Goal: Task Accomplishment & Management: Use online tool/utility

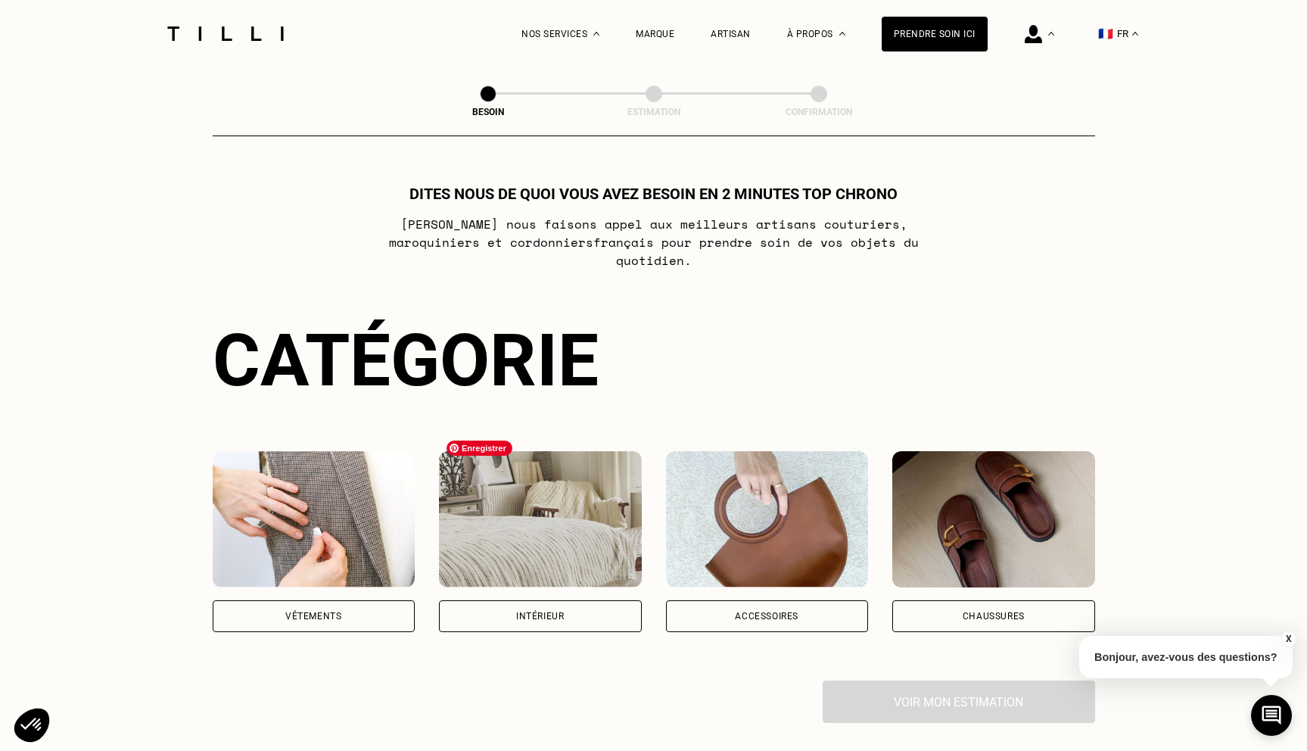
scroll to position [35, 0]
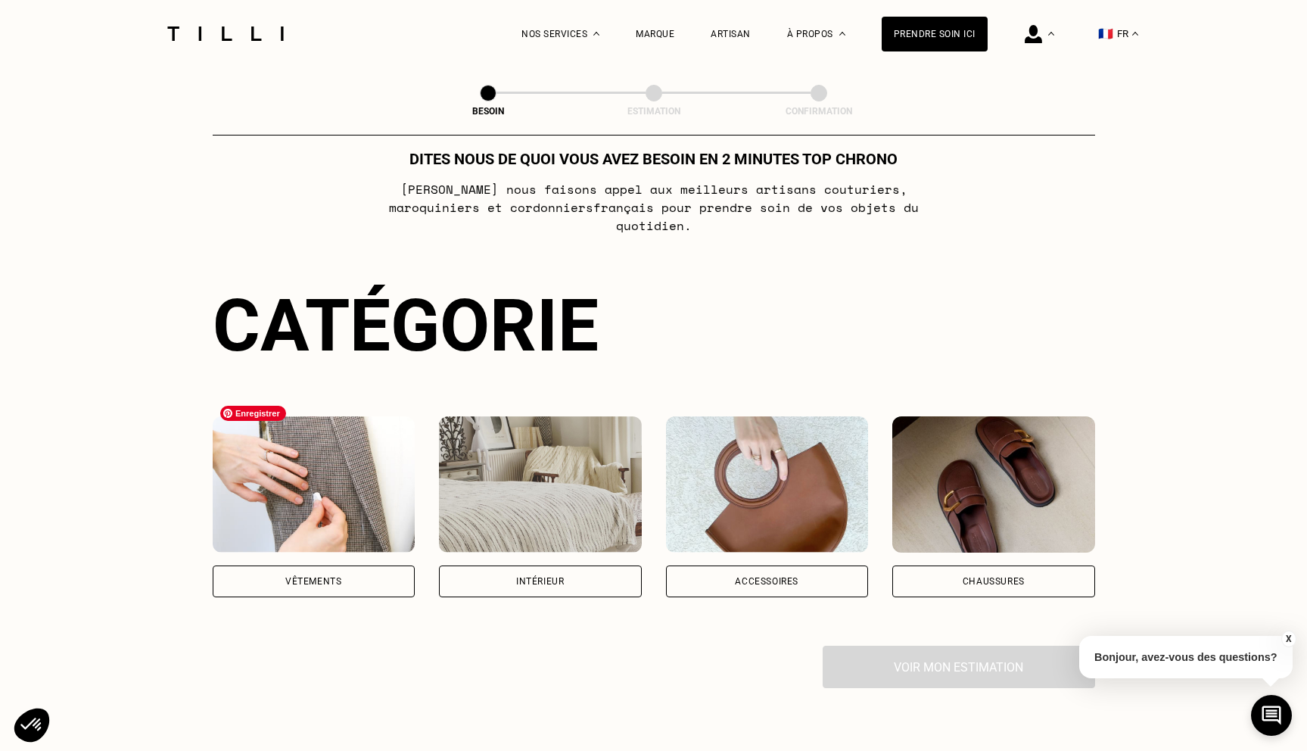
click at [370, 565] on div "Vêtements" at bounding box center [314, 581] width 203 height 32
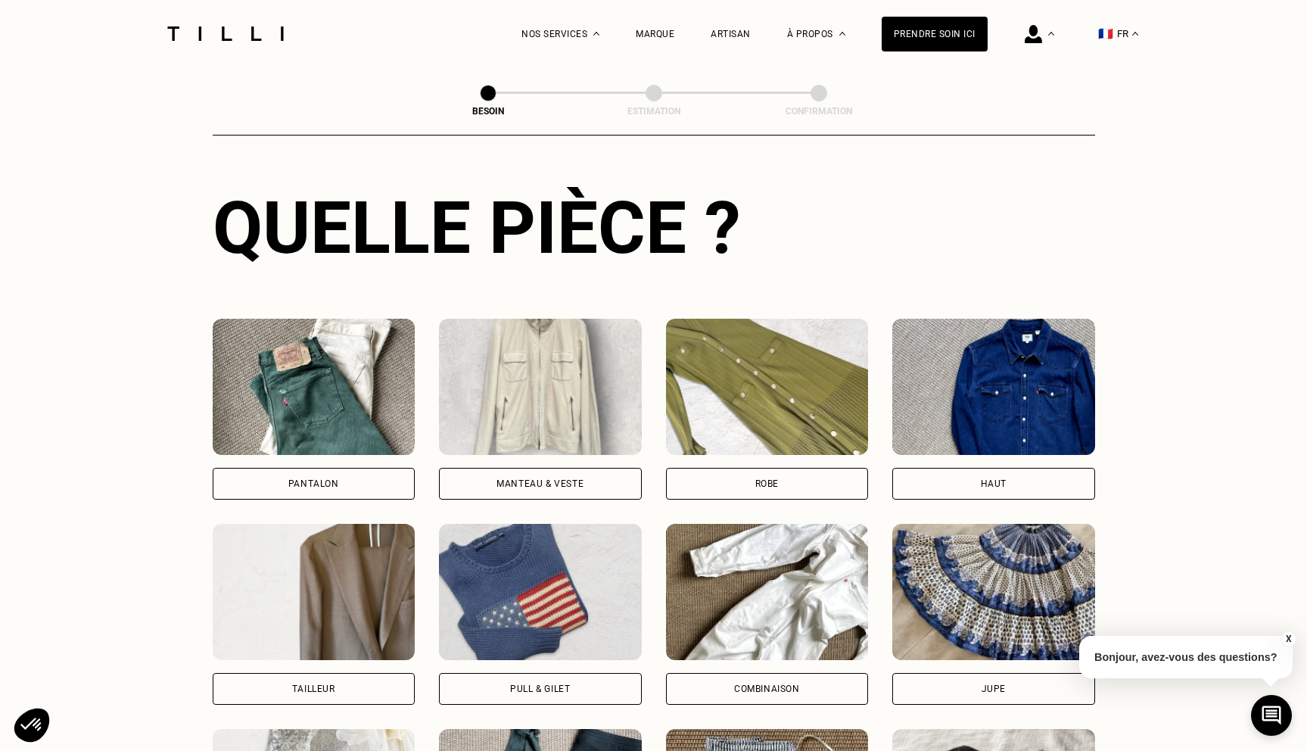
click at [327, 479] on div "Pantalon" at bounding box center [313, 483] width 51 height 9
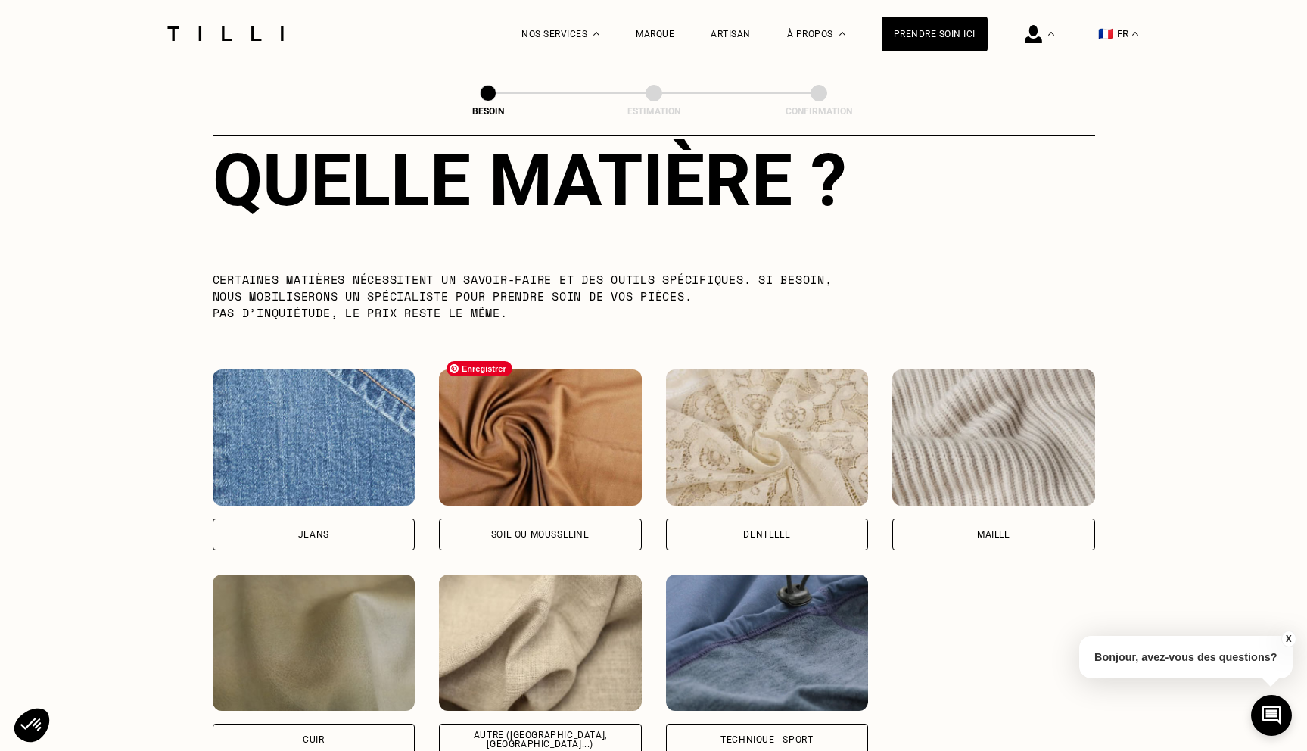
scroll to position [1423, 0]
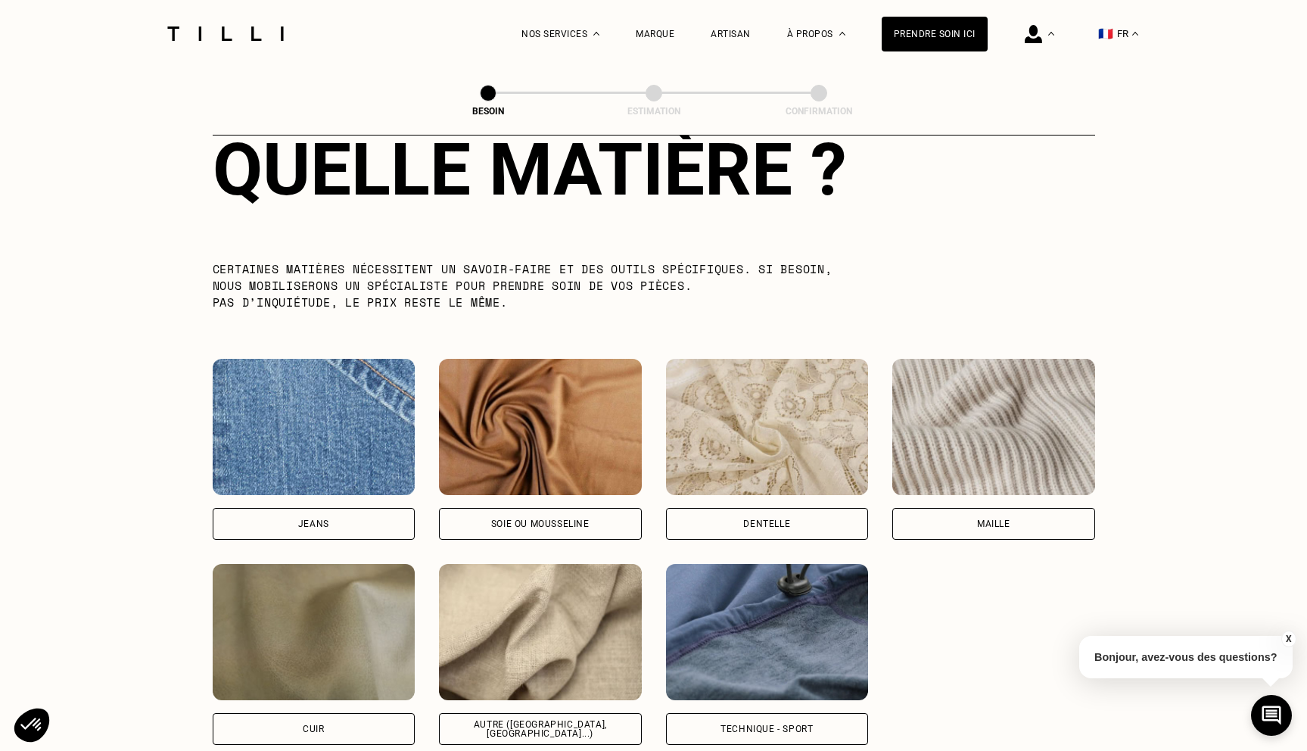
click at [322, 519] on div "Jeans" at bounding box center [313, 523] width 31 height 9
select select "FR"
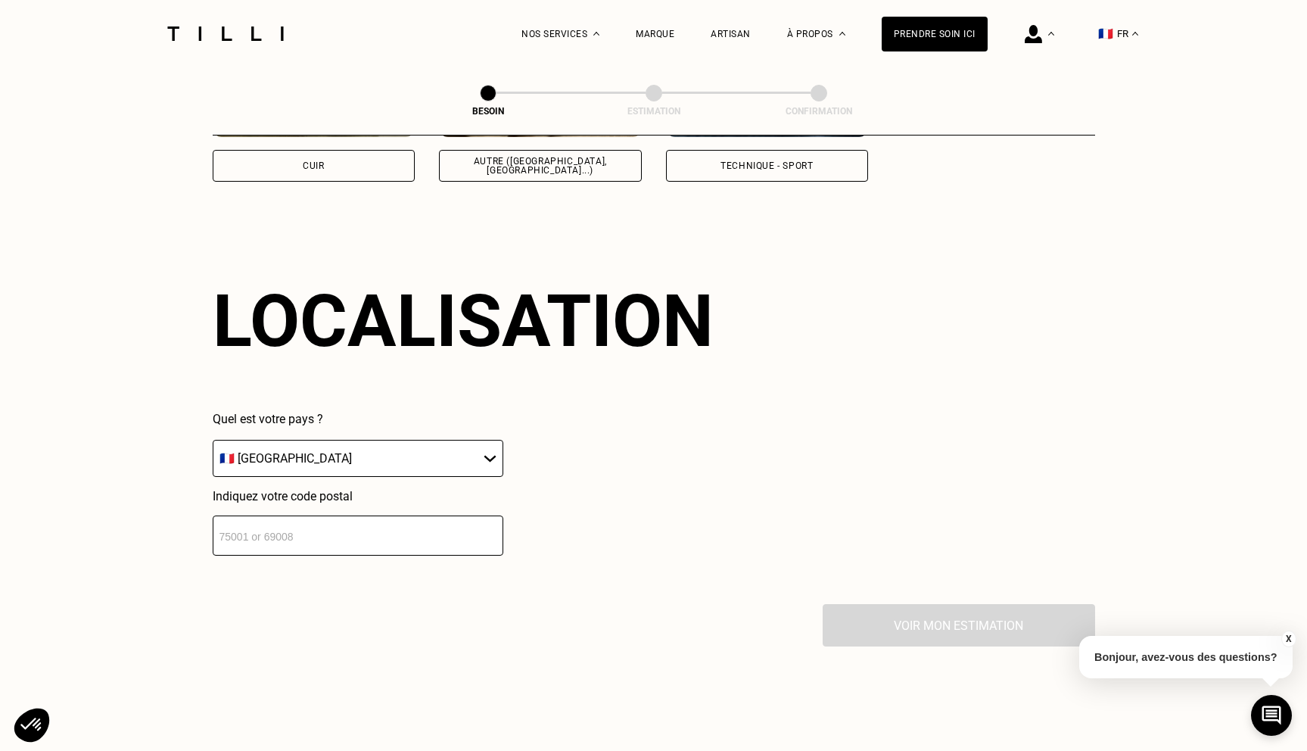
scroll to position [2030, 0]
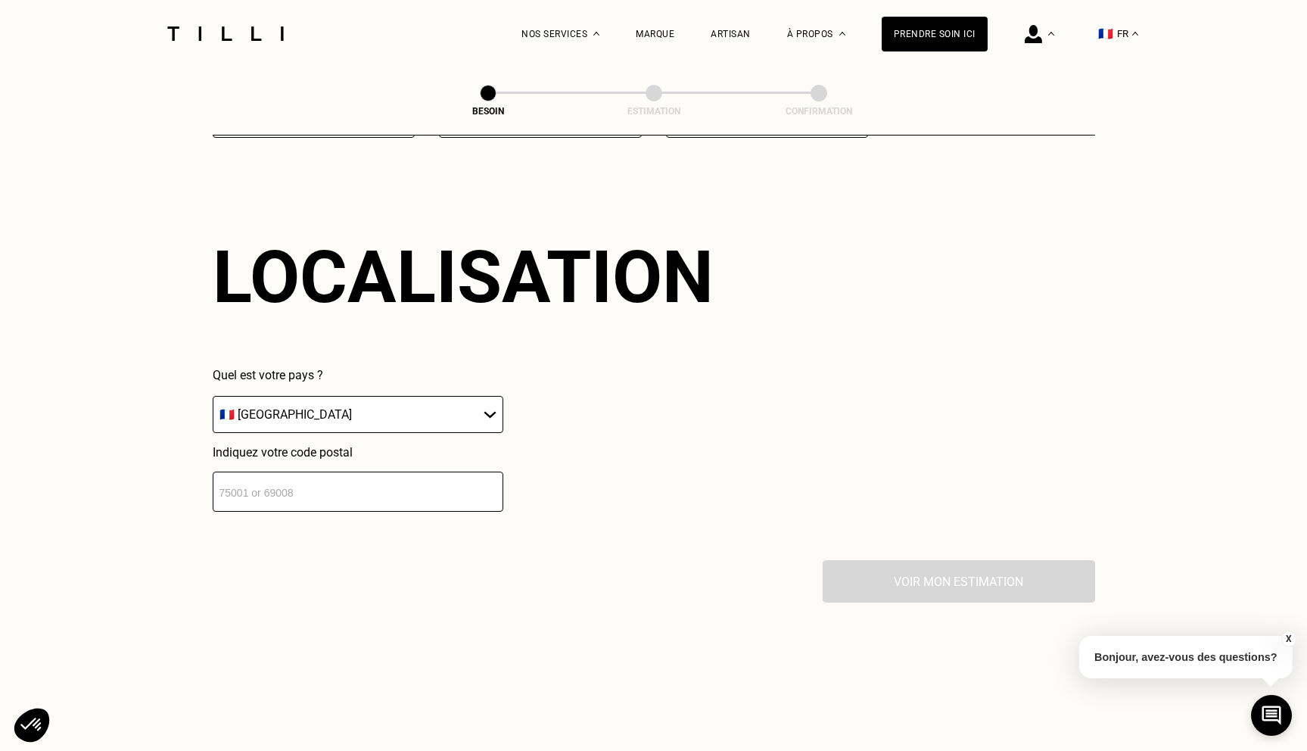
click at [409, 478] on input "number" at bounding box center [358, 491] width 291 height 40
type input "75006"
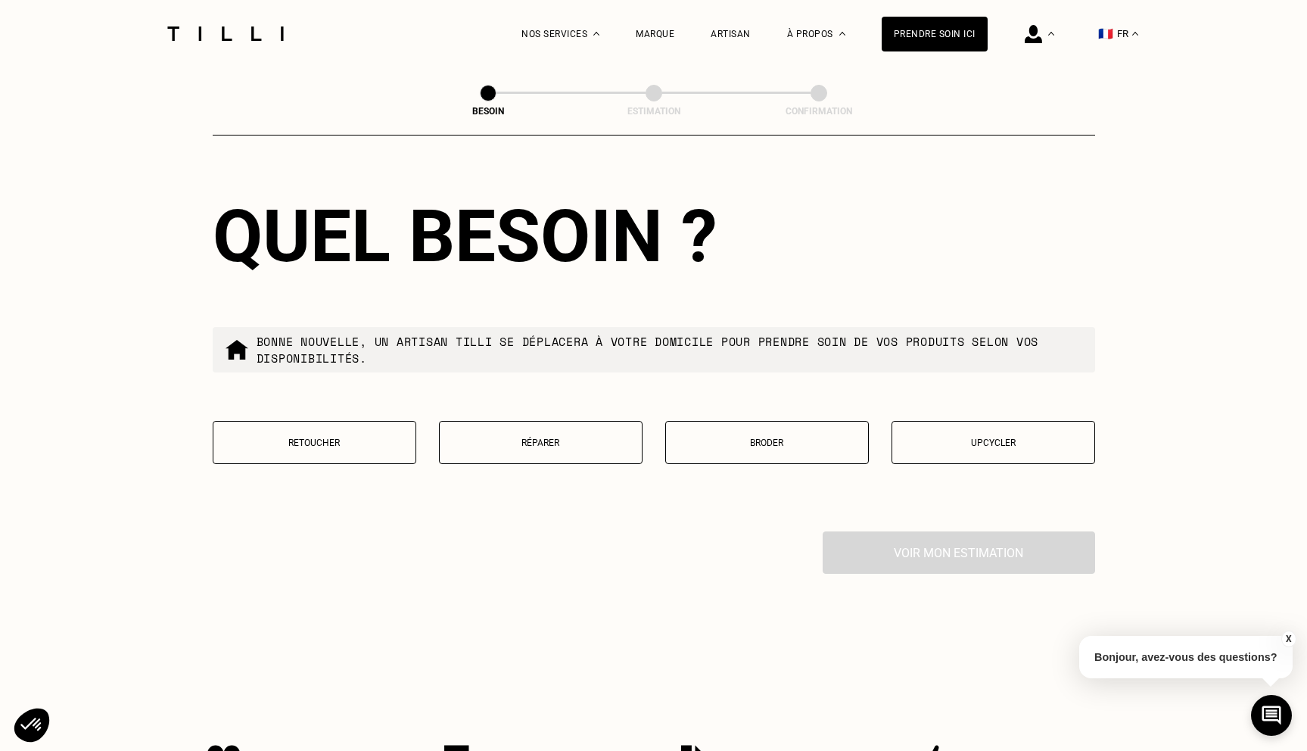
scroll to position [2445, 0]
click at [362, 420] on button "Retoucher" at bounding box center [315, 441] width 204 height 43
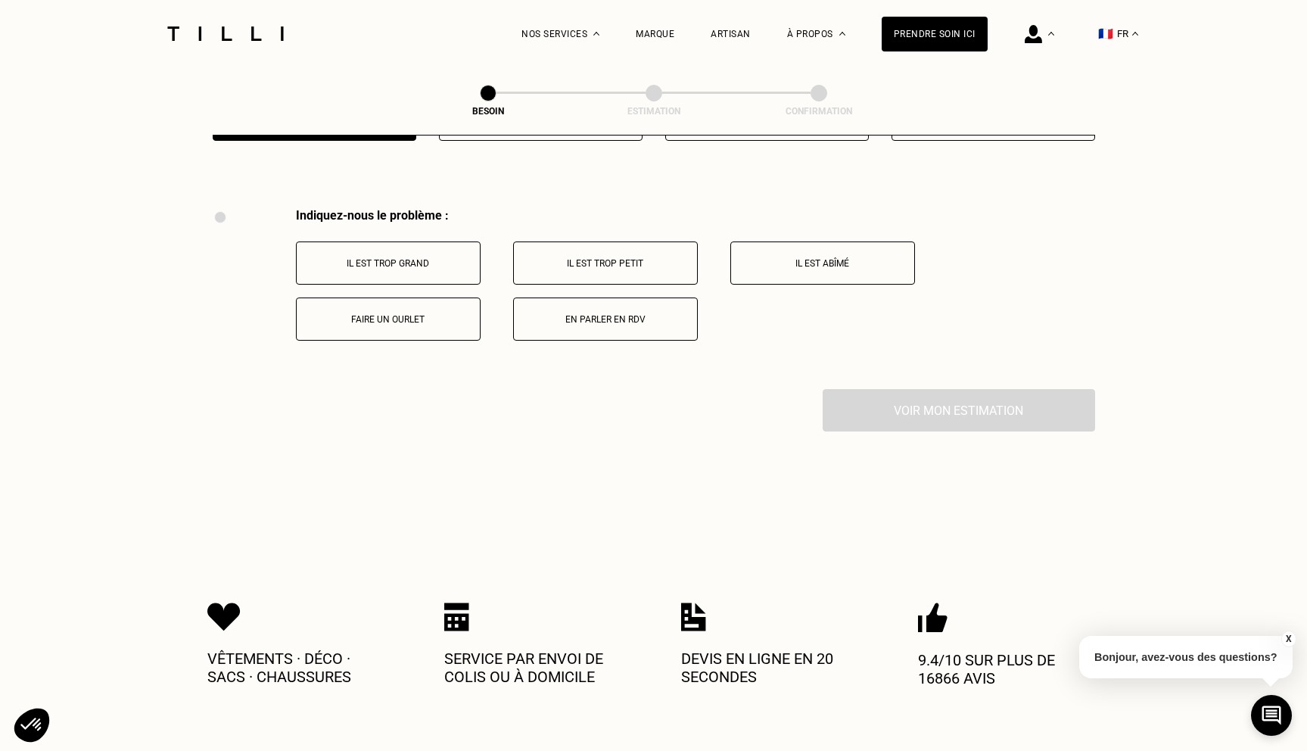
scroll to position [2791, 0]
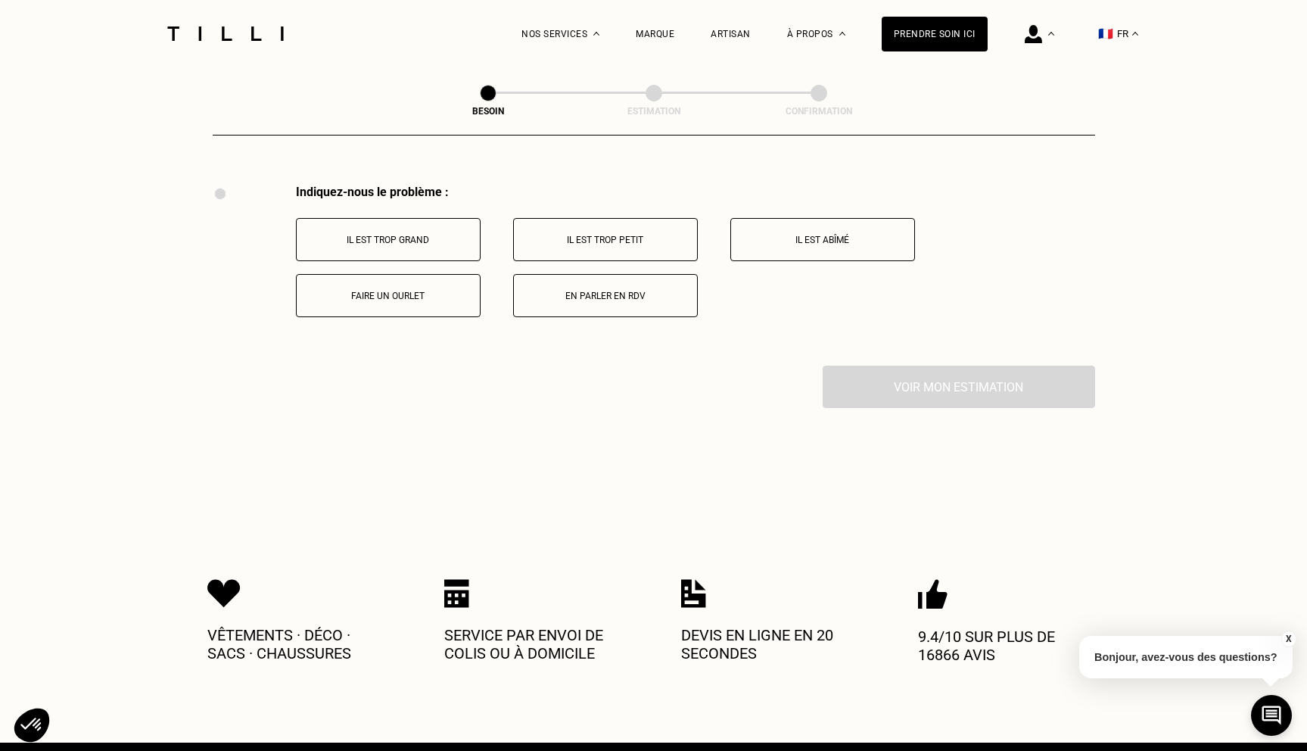
click at [426, 235] on p "Il est trop grand" at bounding box center [388, 240] width 168 height 11
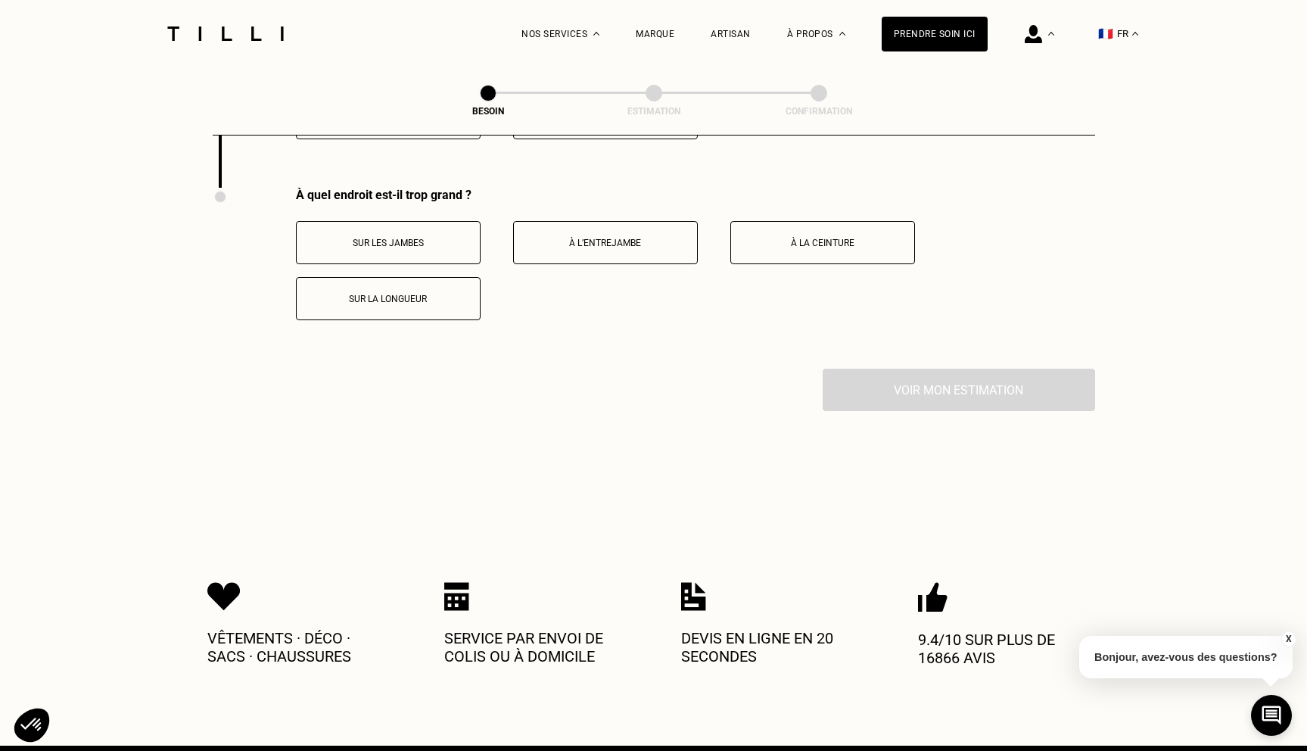
scroll to position [2972, 0]
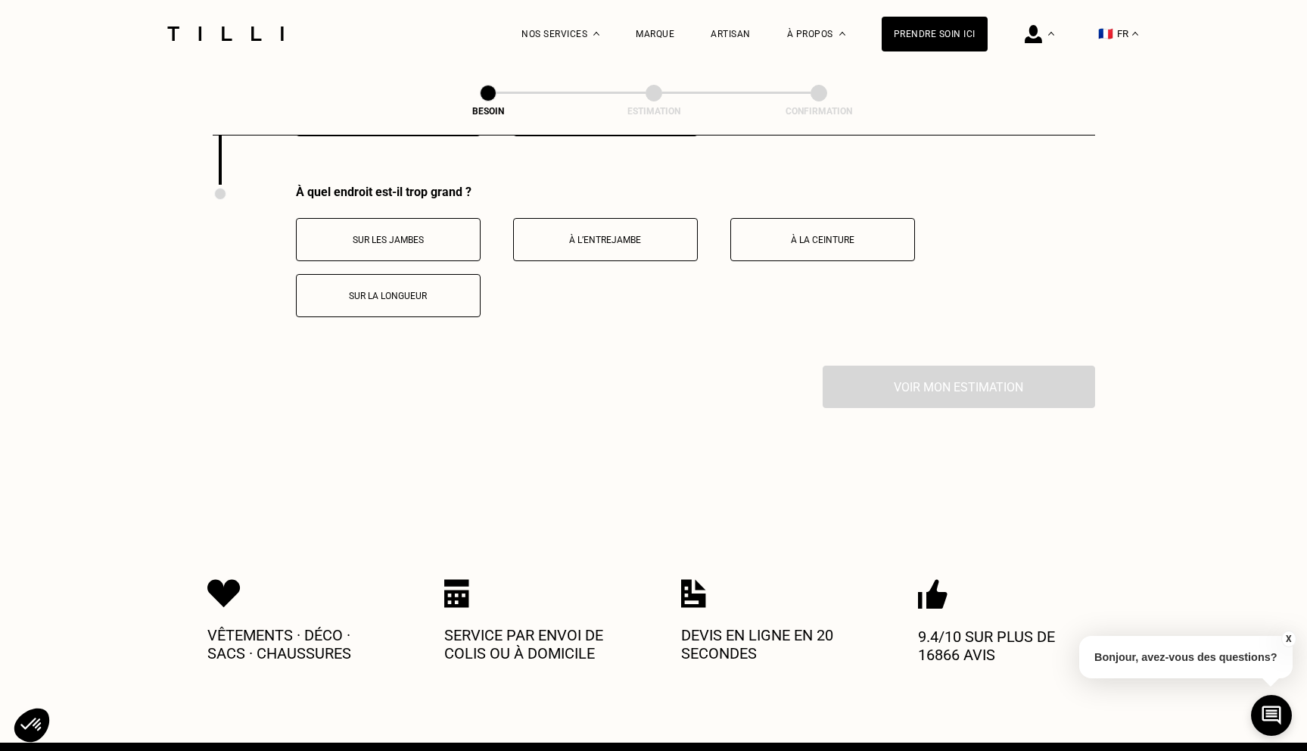
click at [599, 235] on p "À l’entrejambe" at bounding box center [605, 240] width 168 height 11
